Goal: Task Accomplishment & Management: Manage account settings

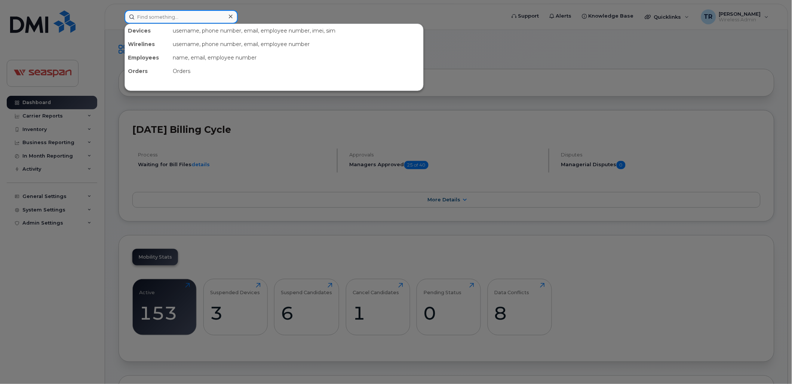
click at [165, 16] on input at bounding box center [181, 16] width 113 height 13
paste input "[PERSON_NAME]"
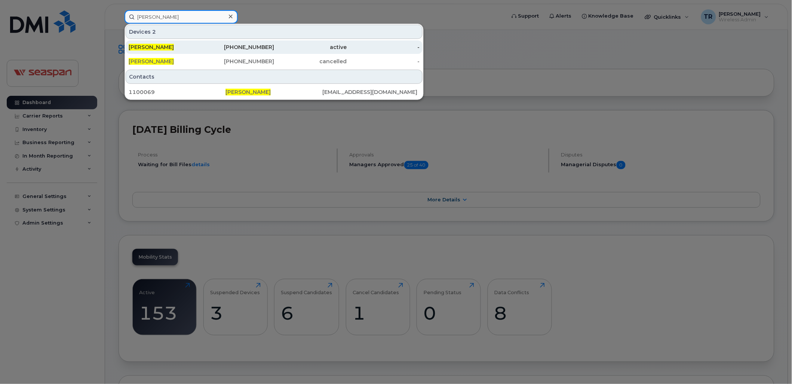
type input "Deepak Jhamb"
click at [166, 47] on span "[PERSON_NAME]" at bounding box center [151, 47] width 45 height 7
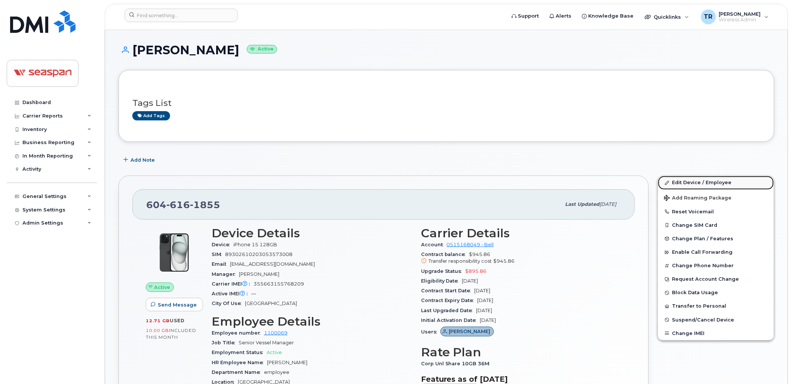
click at [692, 181] on link "Edit Device / Employee" at bounding box center [716, 182] width 116 height 13
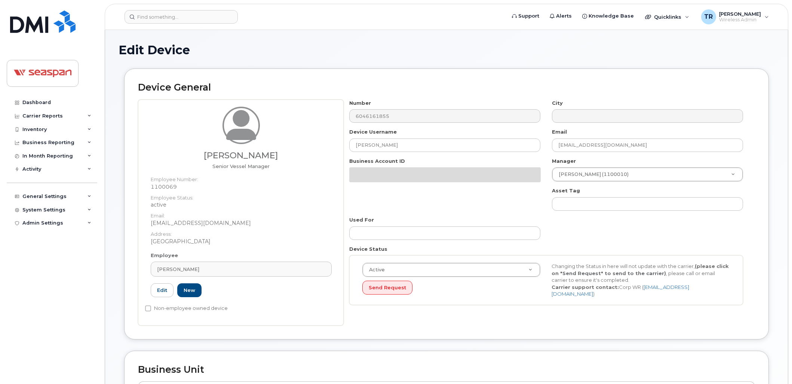
select select "16952"
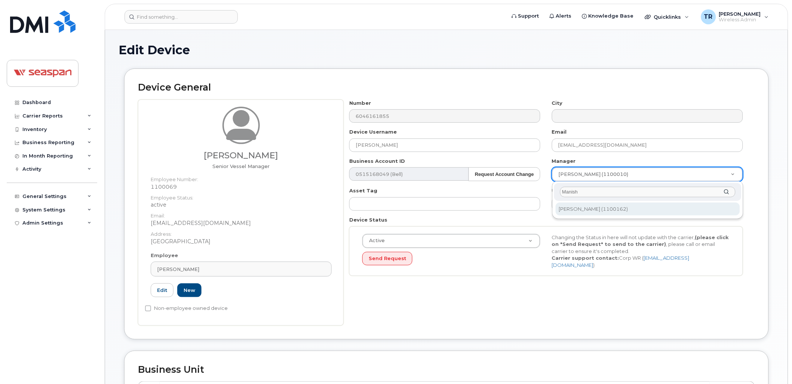
type input "Manish"
type input "1660349"
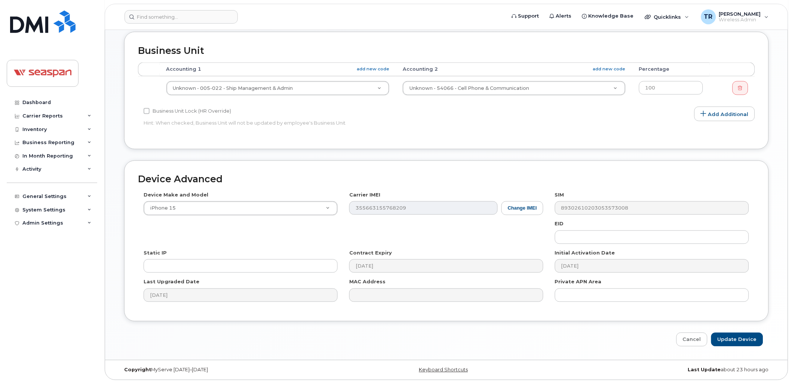
scroll to position [319, 0]
click at [735, 339] on input "Update Device" at bounding box center [738, 340] width 52 height 14
type input "Saving..."
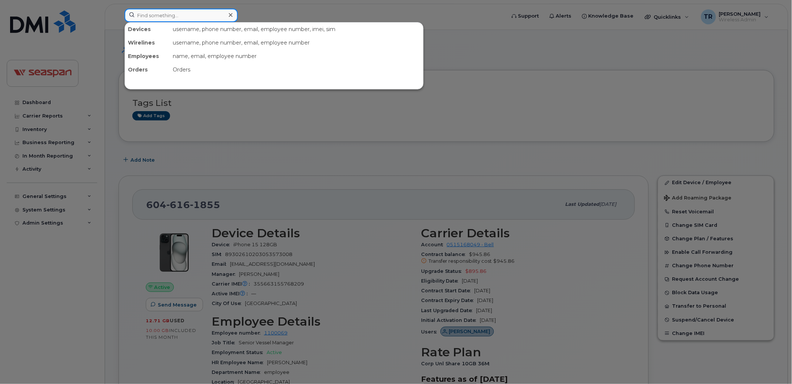
click at [166, 16] on input at bounding box center [181, 15] width 113 height 13
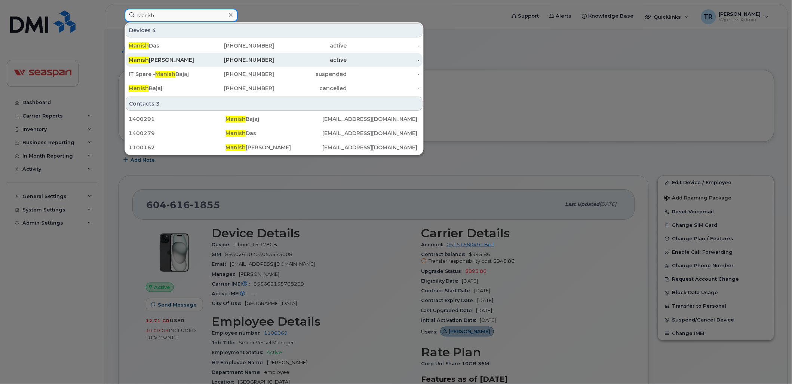
type input "Manish"
click at [166, 55] on div "Manish Kumar" at bounding box center [165, 59] width 73 height 13
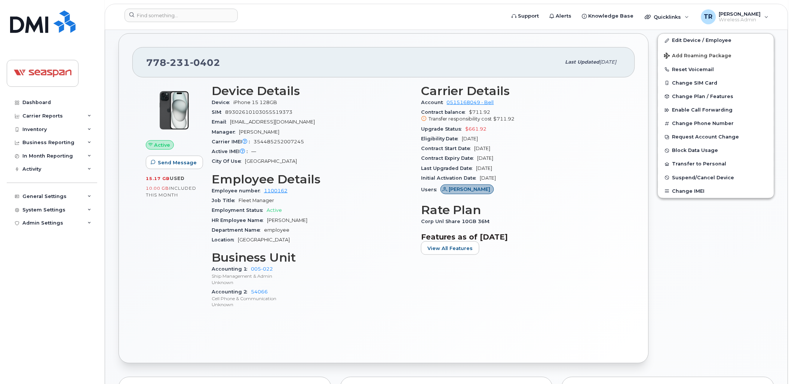
scroll to position [138, 0]
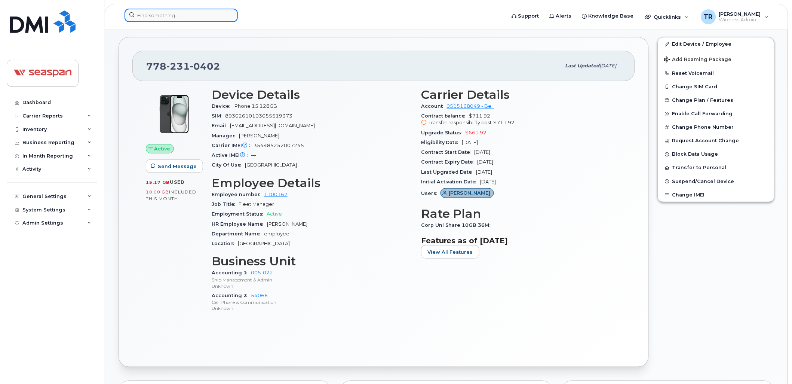
click at [184, 17] on input at bounding box center [181, 15] width 113 height 13
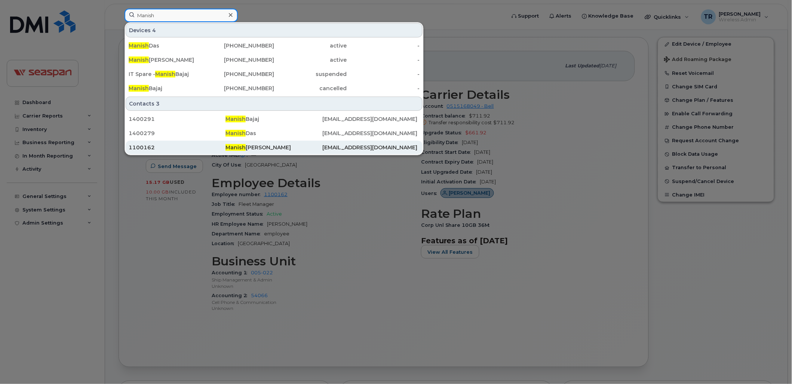
type input "Manish"
click at [182, 146] on div "1100162" at bounding box center [177, 147] width 97 height 7
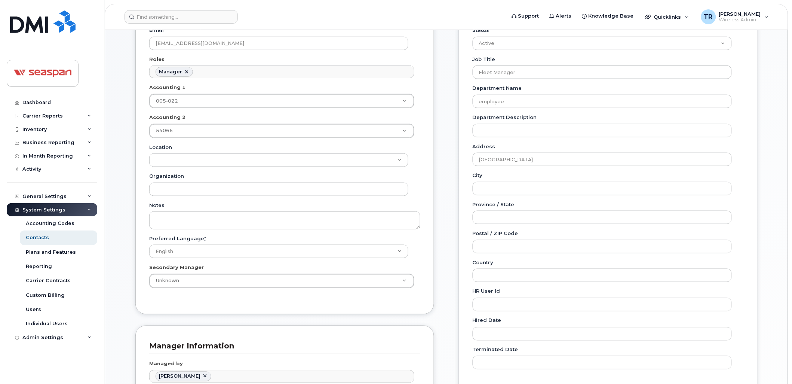
scroll to position [305, 0]
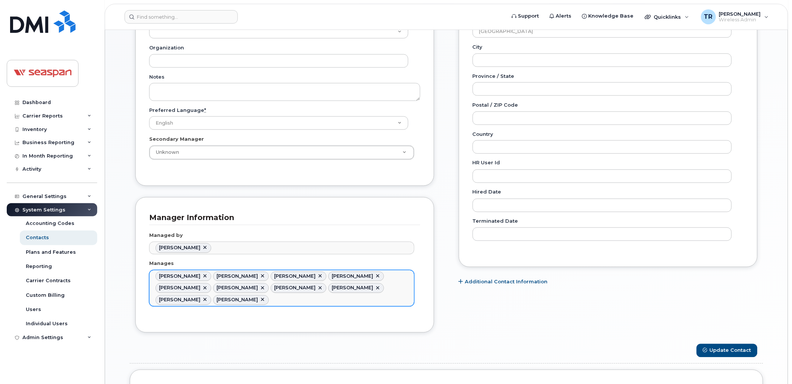
click at [276, 299] on ul "Abhilash Chavvakula Arash Rahimiparvar Chandan Gujral Deepak Jhamb Harjit Singh…" at bounding box center [282, 288] width 264 height 36
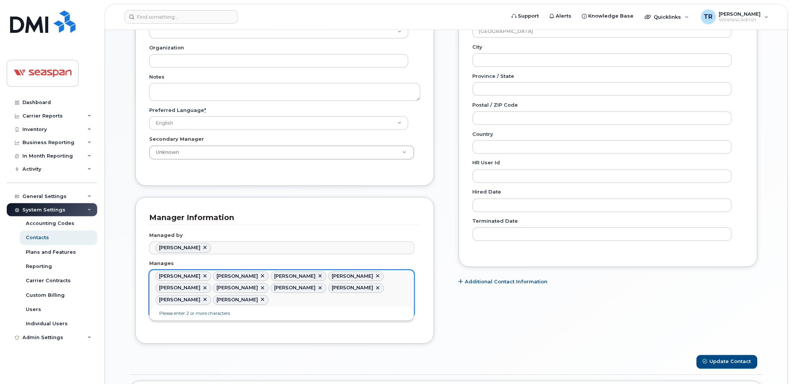
paste input "[PERSON_NAME]"
type input "[PERSON_NAME]"
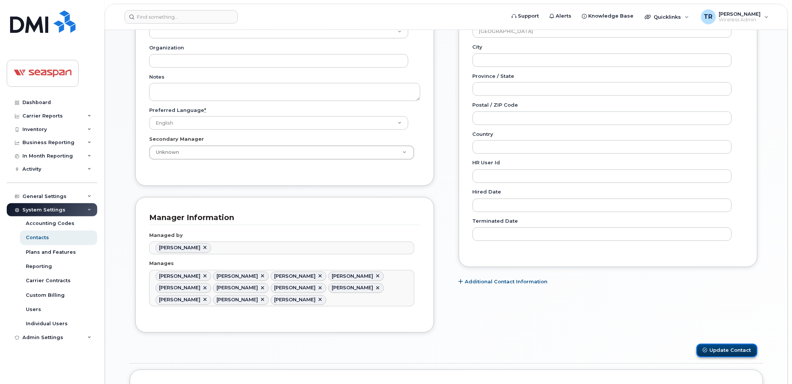
click at [747, 349] on button "Update Contact" at bounding box center [727, 351] width 61 height 14
click at [715, 345] on button "Update Contact" at bounding box center [727, 351] width 61 height 14
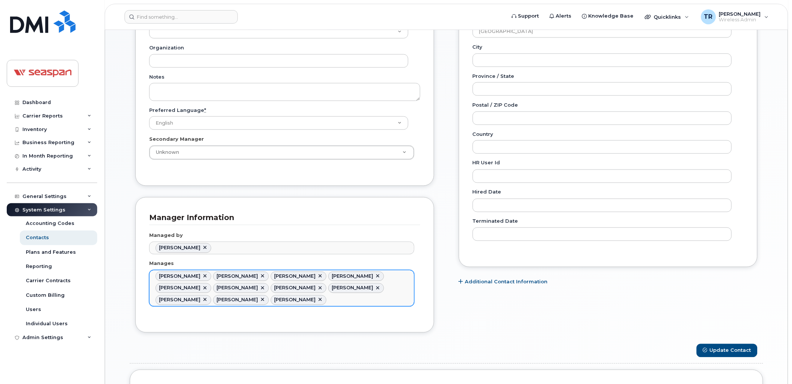
click at [316, 305] on ul "Abhilash Chavvakula Arash Rahimiparvar Chandan Gujral Deepak Jhamb Harjit Singh…" at bounding box center [282, 288] width 264 height 36
click at [317, 300] on link at bounding box center [320, 300] width 6 height 6
type input "2006935,2364304,2364302,2006961,2364301,2006984,2006991,2088539,2007014,2007025"
click at [300, 300] on ul "Abhilash Chavvakula Arash Rahimiparvar Chandan Gujral Deepak Jhamb Harjit Singh…" at bounding box center [282, 288] width 264 height 36
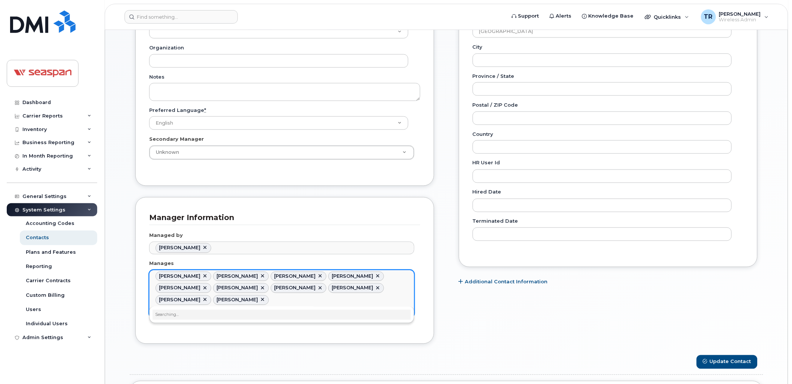
type input "D"
paste input "[PERSON_NAME]"
type input "D"
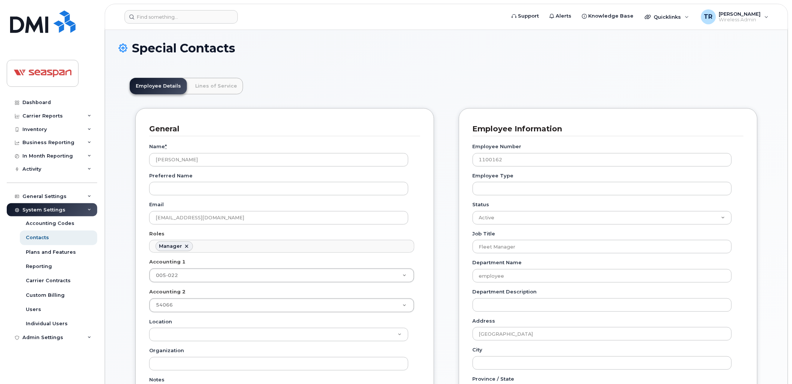
scroll to position [0, 0]
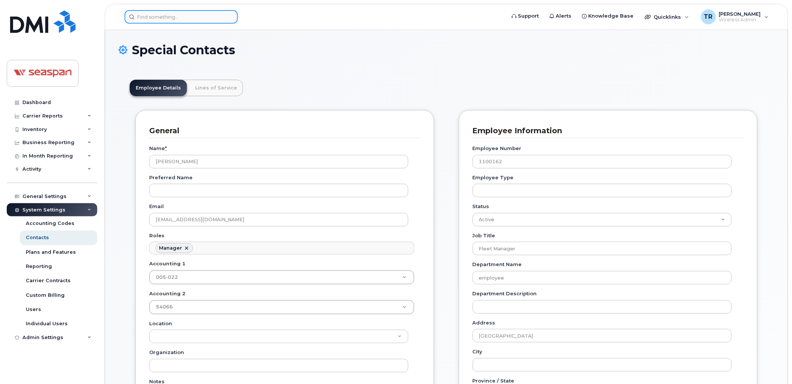
click at [165, 18] on input at bounding box center [181, 16] width 113 height 13
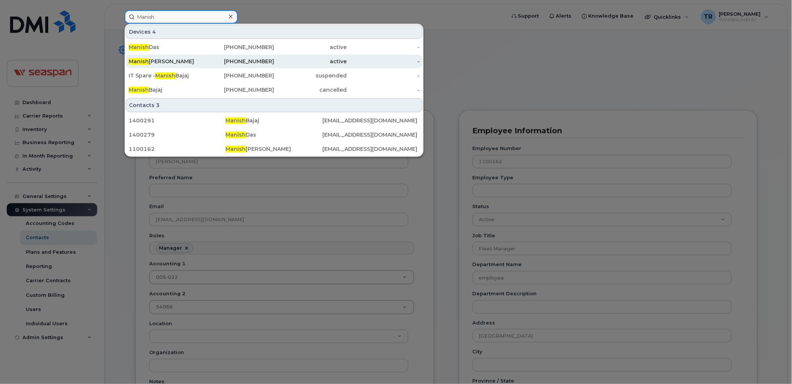
type input "Manish"
click at [175, 58] on div "Manish Kumar" at bounding box center [165, 61] width 73 height 7
click at [328, 64] on div "active" at bounding box center [310, 61] width 73 height 7
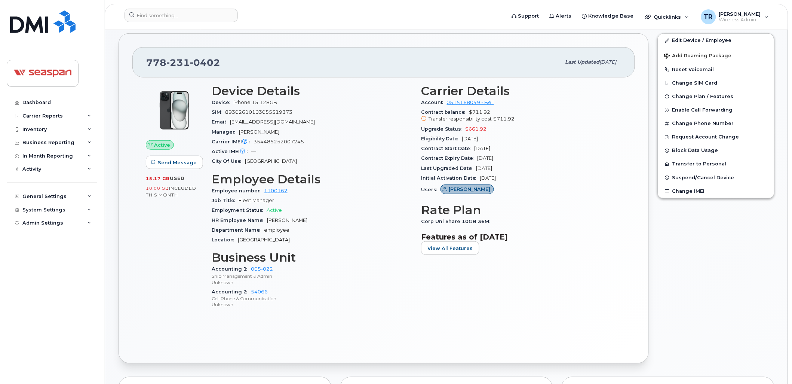
scroll to position [132, 0]
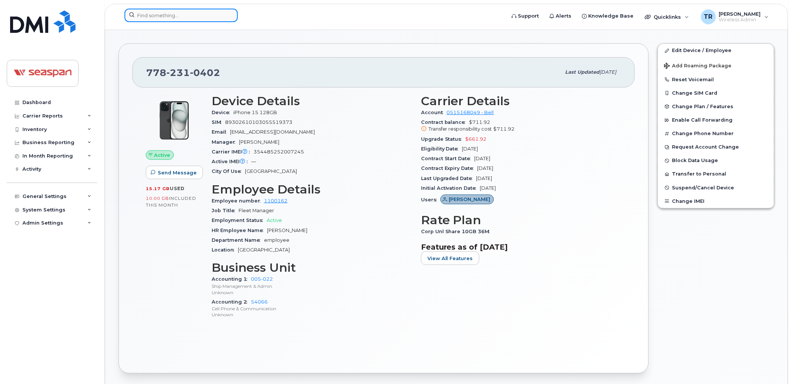
click at [170, 17] on input at bounding box center [181, 15] width 113 height 13
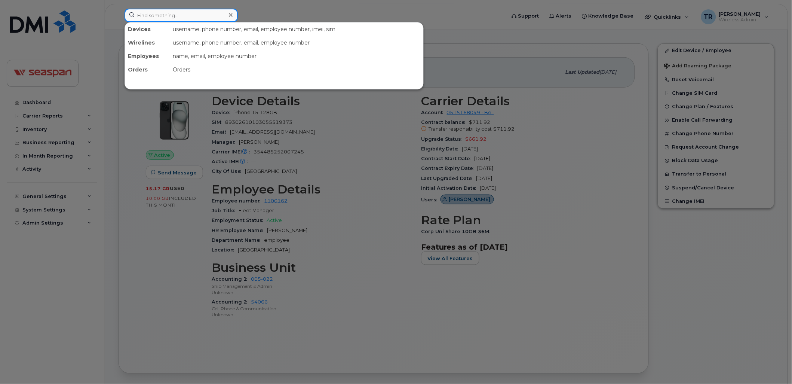
paste input "[PERSON_NAME]"
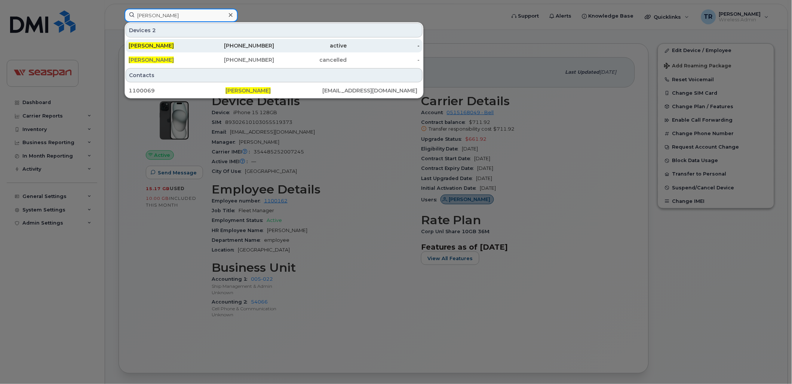
type input "[PERSON_NAME]"
click at [199, 42] on div "[PERSON_NAME]" at bounding box center [165, 45] width 73 height 13
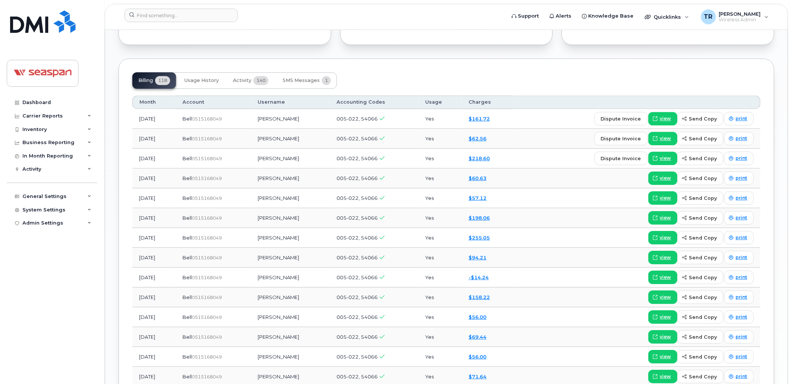
scroll to position [610, 0]
